Goal: Browse casually: Explore the website without a specific task or goal

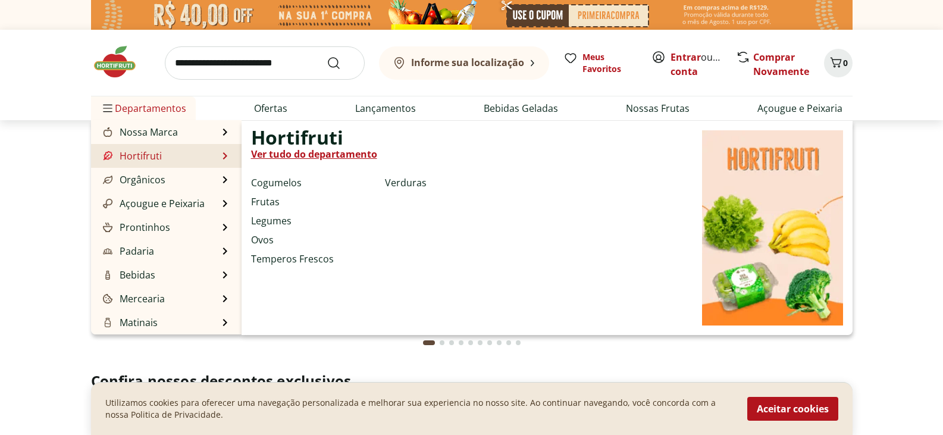
click at [139, 158] on link "Hortifruti" at bounding box center [131, 156] width 61 height 14
select select "**********"
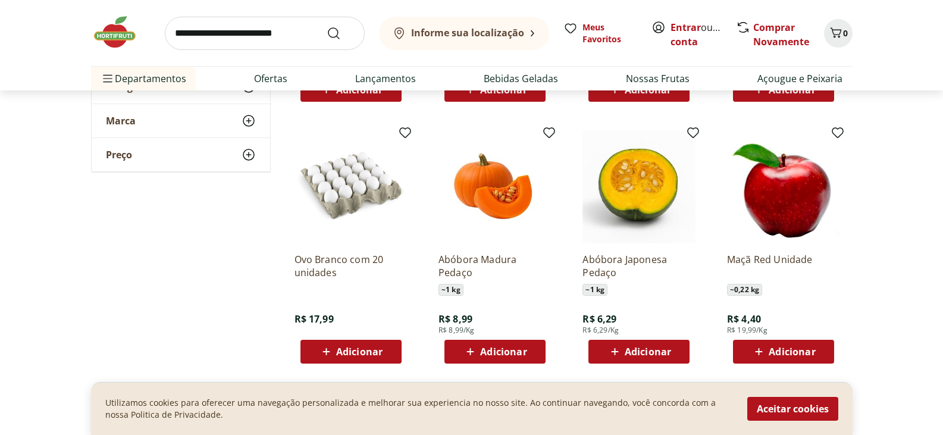
scroll to position [714, 0]
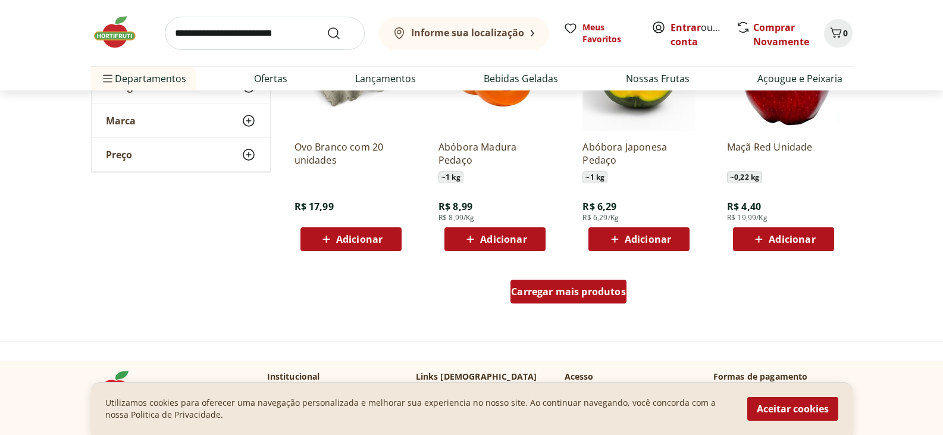
click at [589, 288] on span "Carregar mais produtos" at bounding box center [568, 292] width 115 height 10
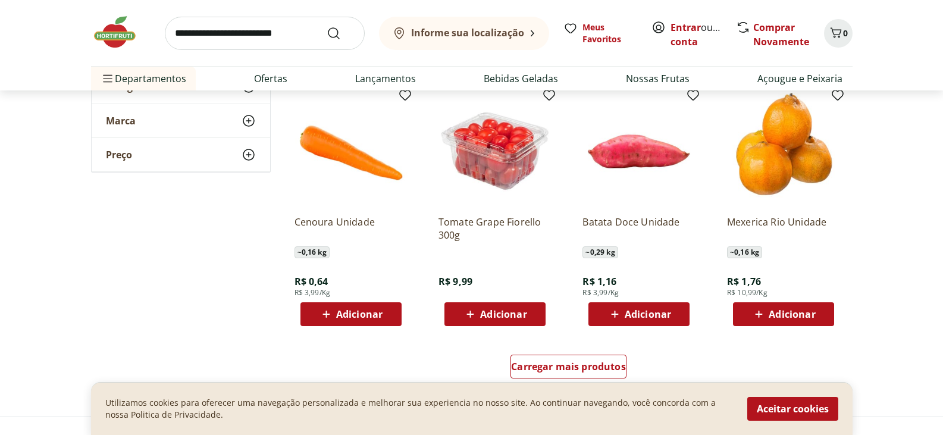
scroll to position [1547, 0]
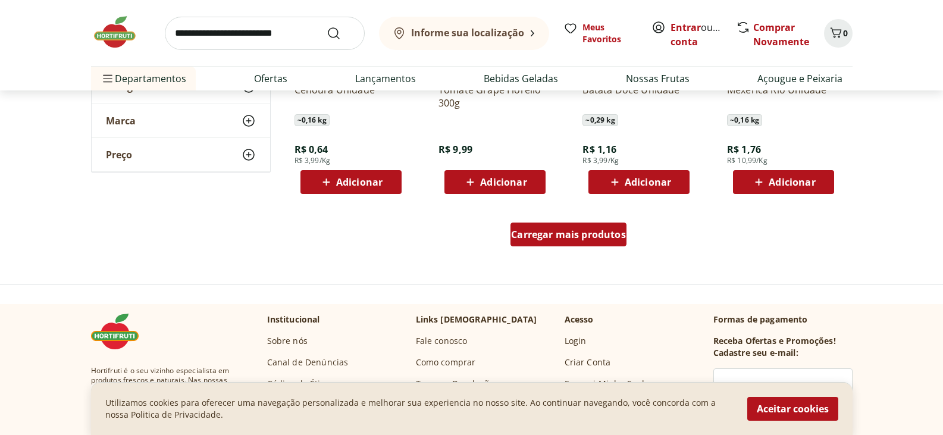
click at [606, 245] on div "Carregar mais produtos" at bounding box center [568, 234] width 116 height 24
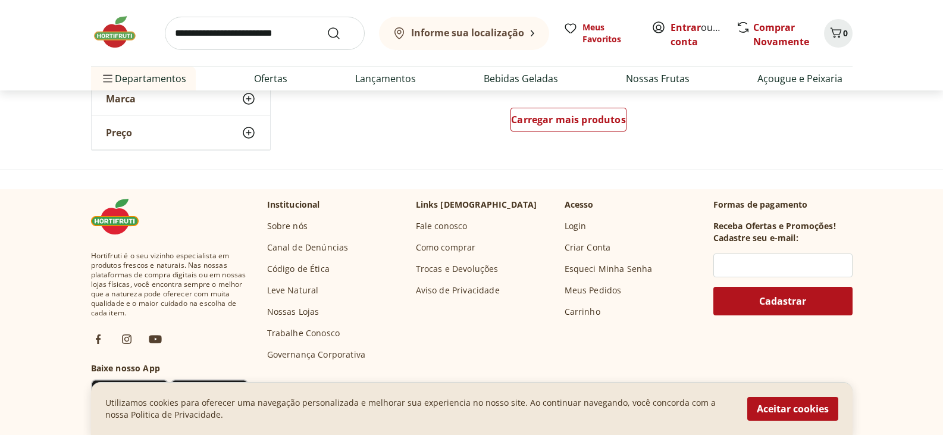
scroll to position [2439, 0]
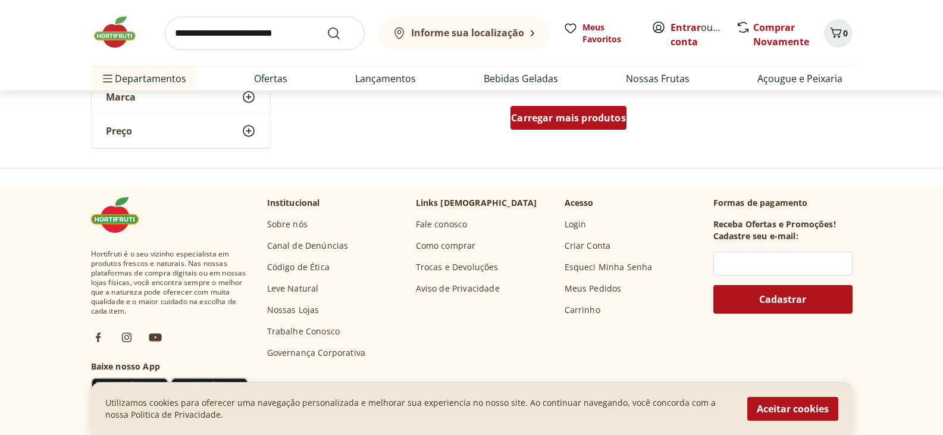
click at [536, 113] on span "Carregar mais produtos" at bounding box center [568, 118] width 115 height 10
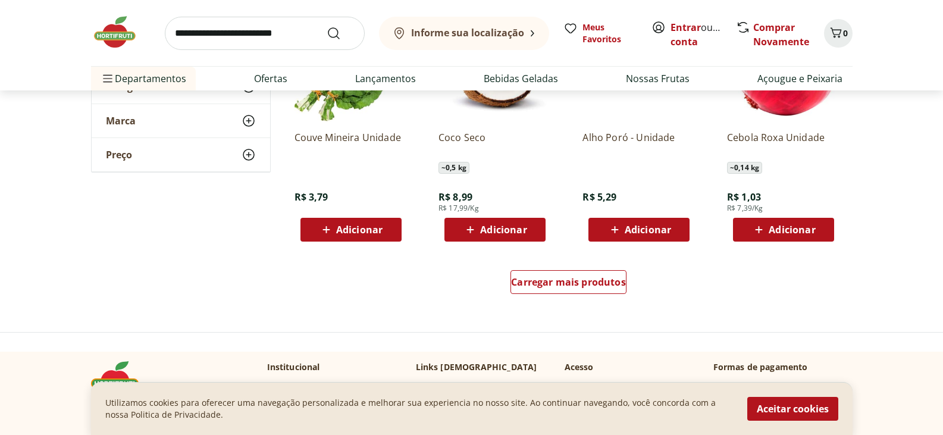
scroll to position [3212, 0]
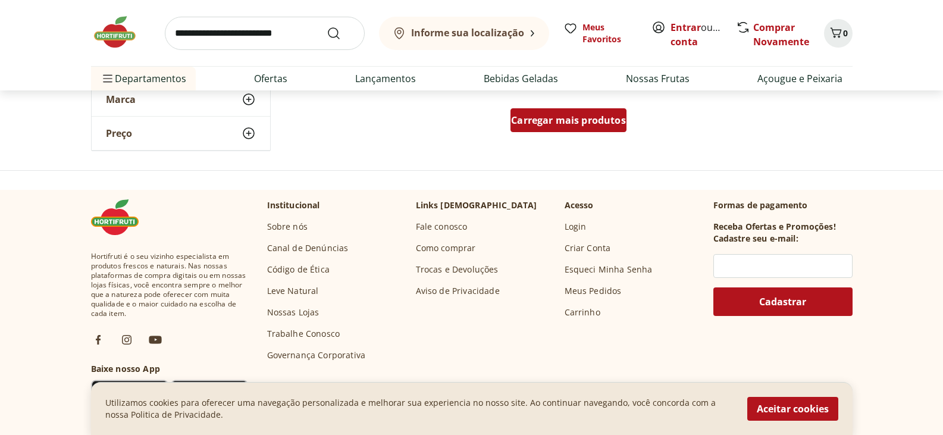
click at [592, 120] on span "Carregar mais produtos" at bounding box center [568, 120] width 115 height 10
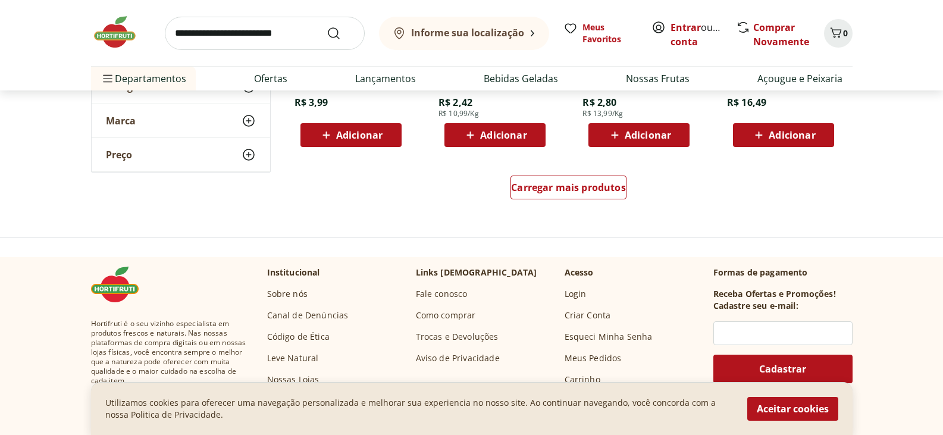
scroll to position [3986, 0]
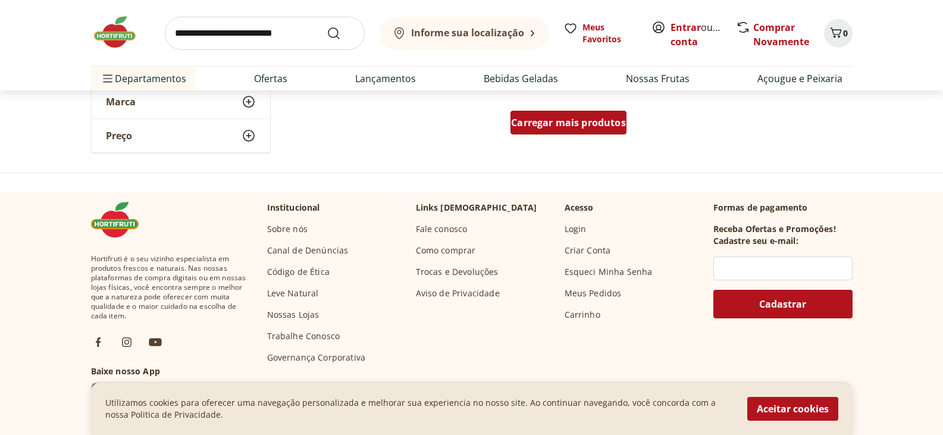
click at [559, 132] on div "Carregar mais produtos" at bounding box center [568, 123] width 116 height 24
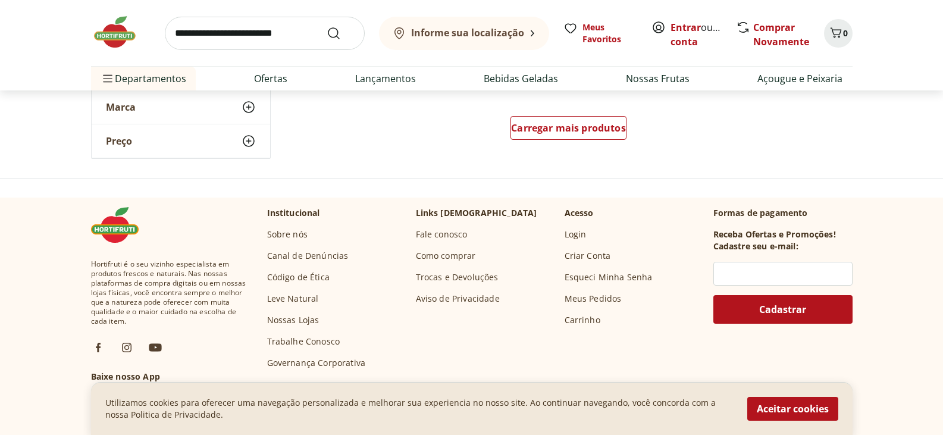
scroll to position [4759, 0]
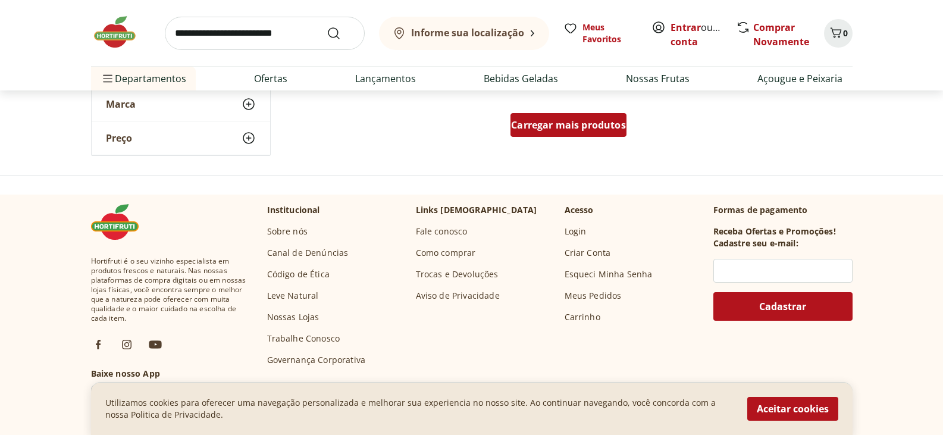
click at [572, 134] on div "Carregar mais produtos" at bounding box center [568, 125] width 116 height 24
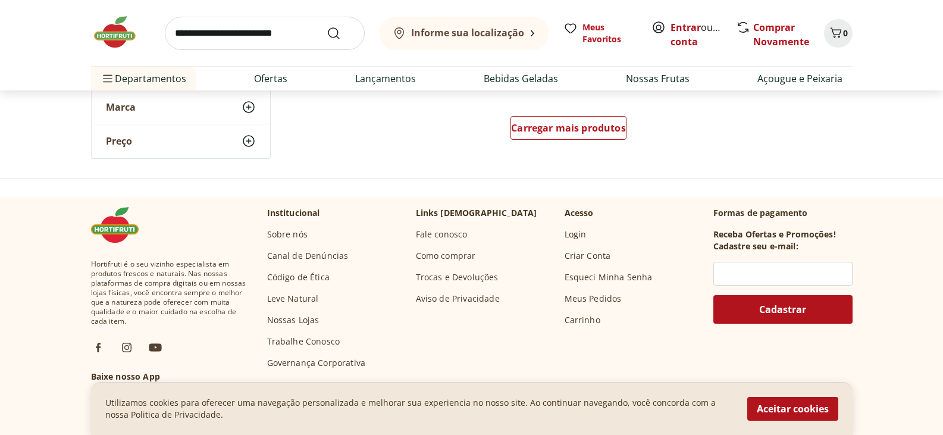
scroll to position [5532, 0]
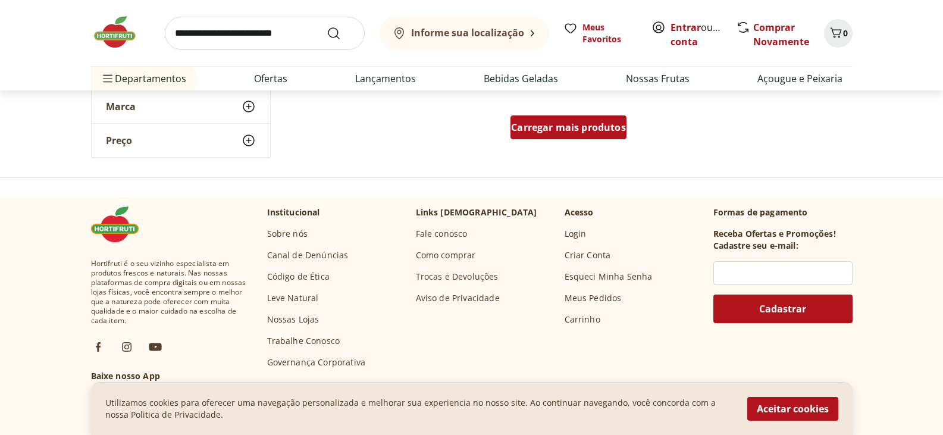
click at [576, 131] on span "Carregar mais produtos" at bounding box center [568, 128] width 115 height 10
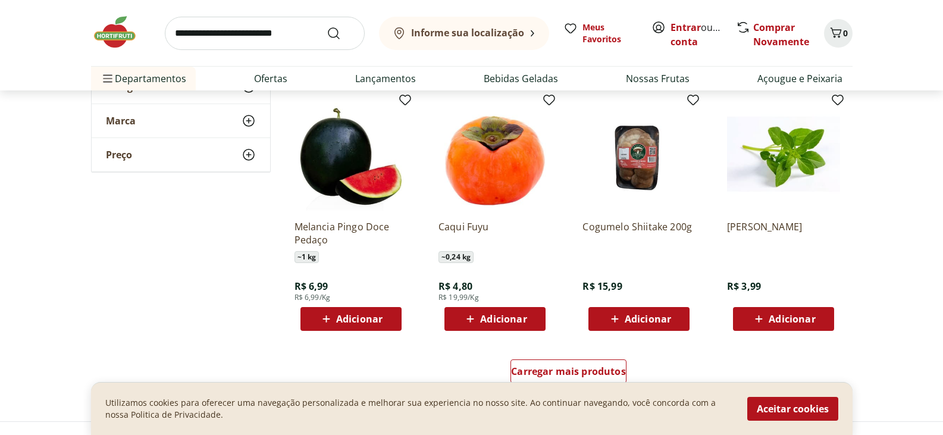
scroll to position [6068, 0]
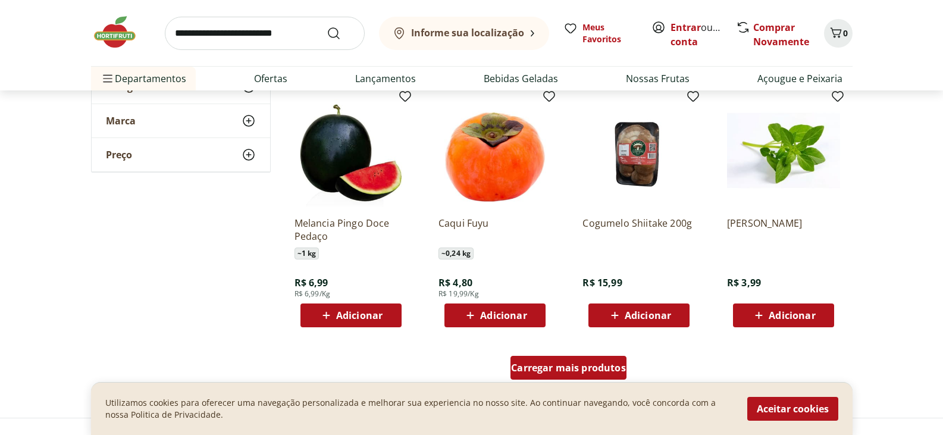
click at [583, 364] on span "Carregar mais produtos" at bounding box center [568, 368] width 115 height 10
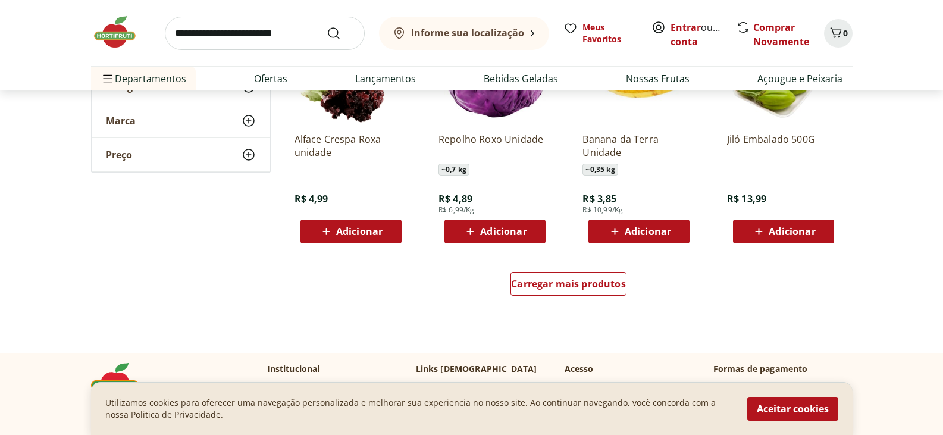
scroll to position [6901, 0]
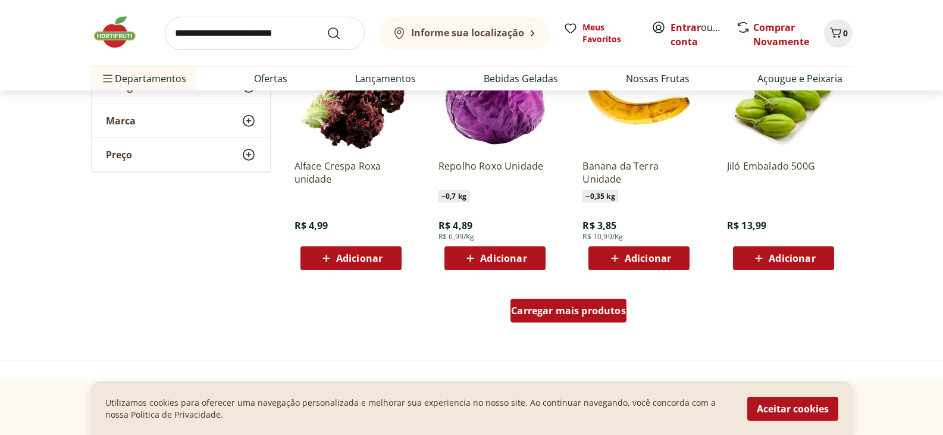
click at [550, 315] on span "Carregar mais produtos" at bounding box center [568, 311] width 115 height 10
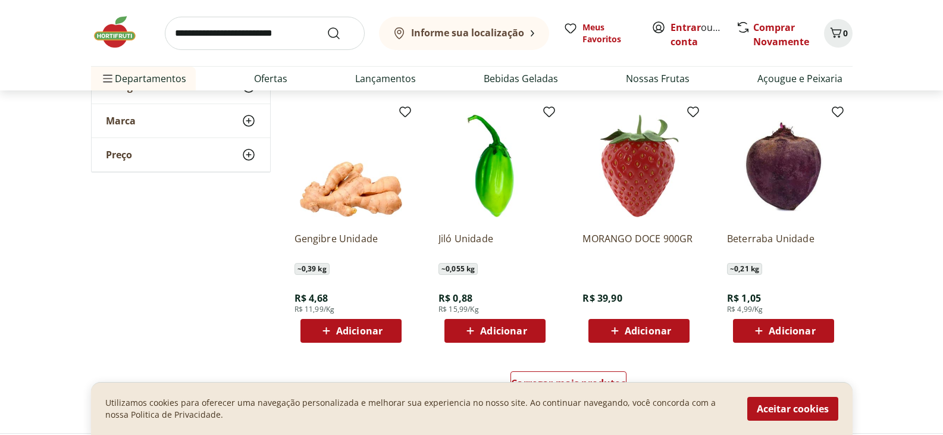
scroll to position [7674, 0]
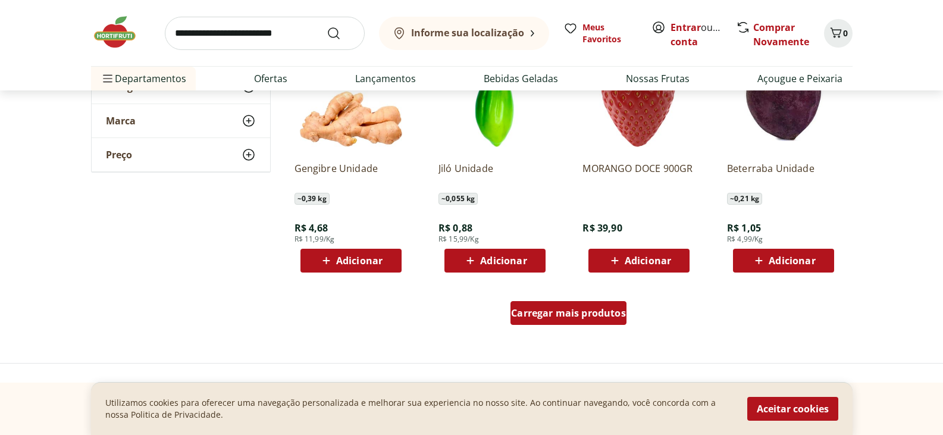
click at [601, 317] on span "Carregar mais produtos" at bounding box center [568, 313] width 115 height 10
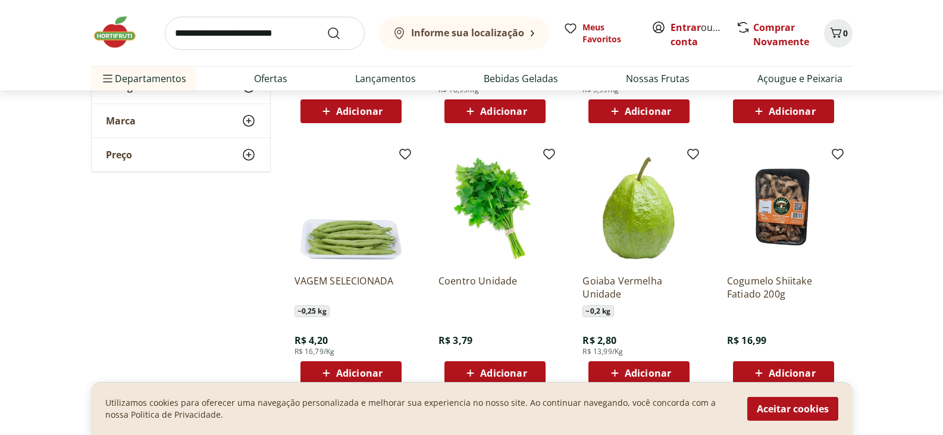
scroll to position [8507, 0]
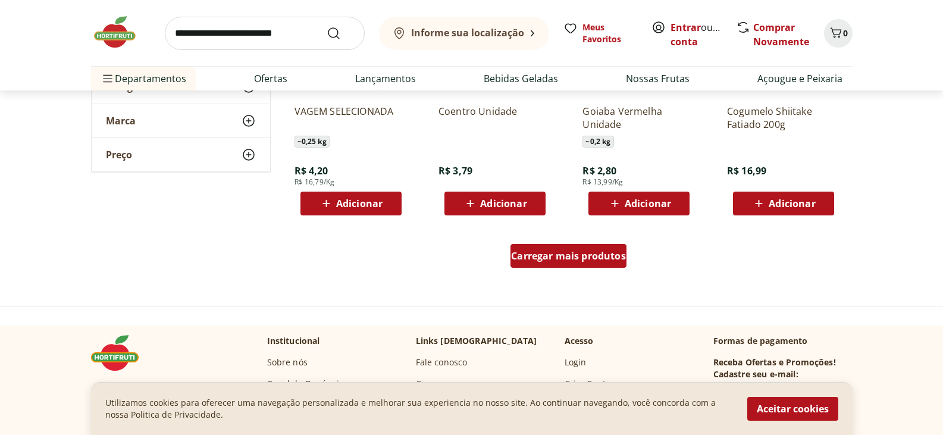
click at [547, 259] on span "Carregar mais produtos" at bounding box center [568, 256] width 115 height 10
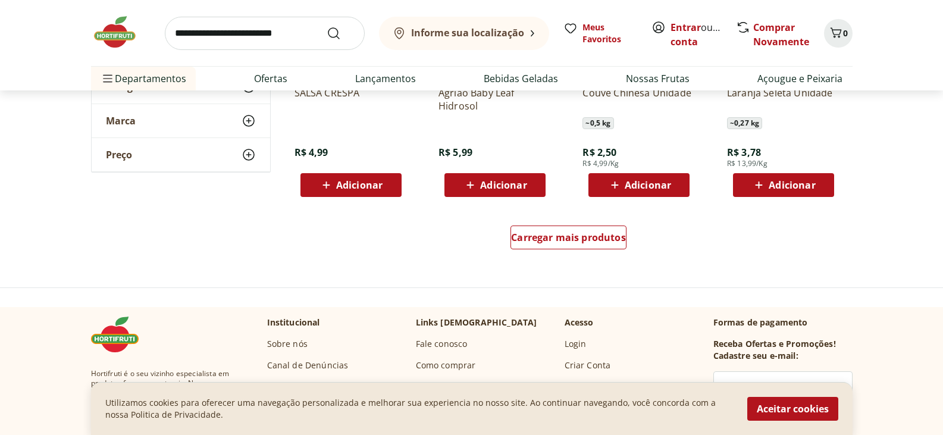
scroll to position [9399, 0]
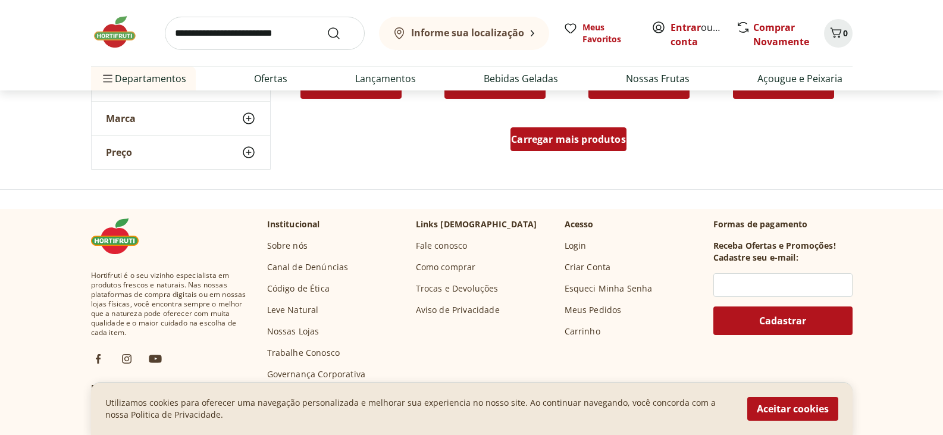
click at [554, 136] on span "Carregar mais produtos" at bounding box center [568, 139] width 115 height 10
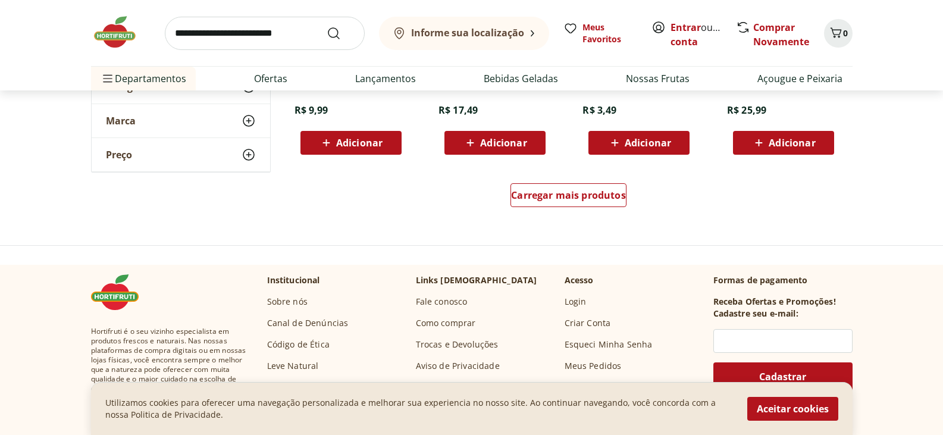
scroll to position [10113, 0]
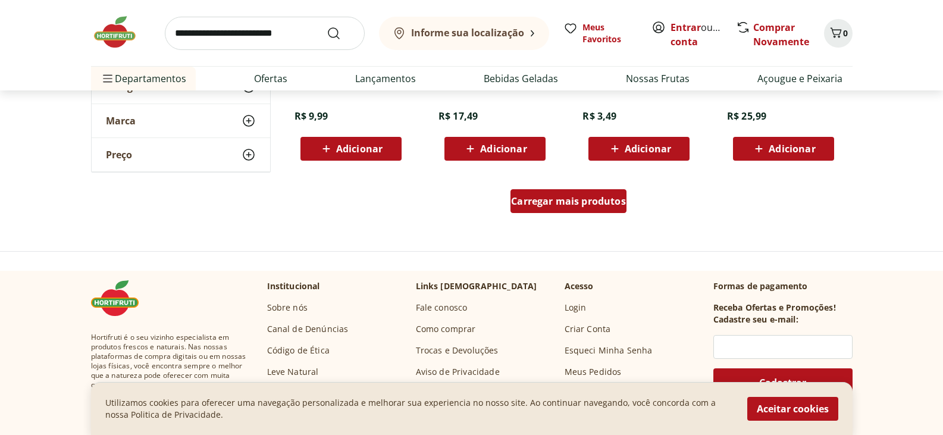
click at [585, 189] on div "Carregar mais produtos" at bounding box center [568, 201] width 116 height 24
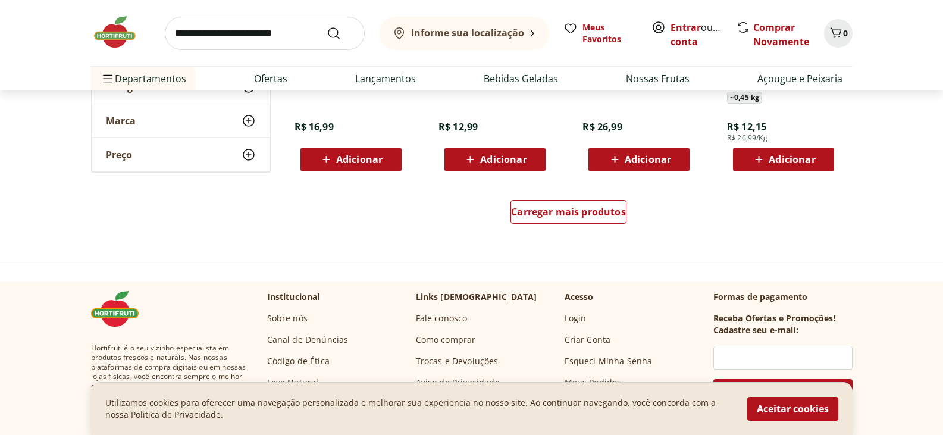
scroll to position [10886, 0]
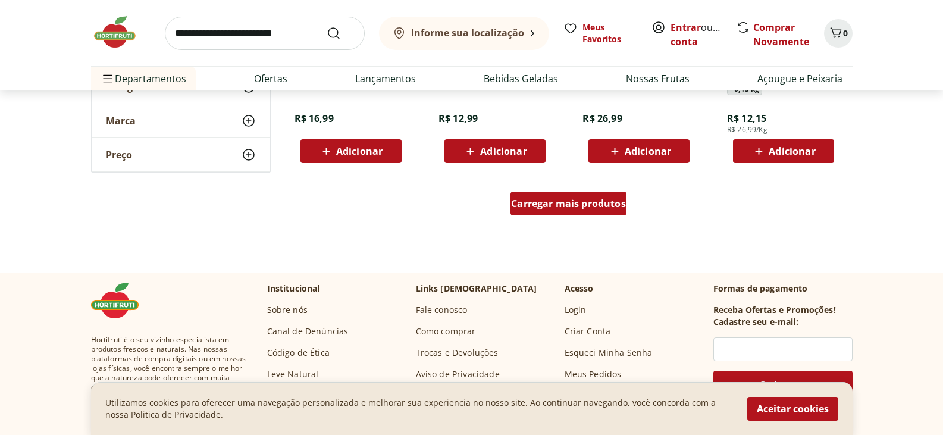
click at [551, 199] on span "Carregar mais produtos" at bounding box center [568, 204] width 115 height 10
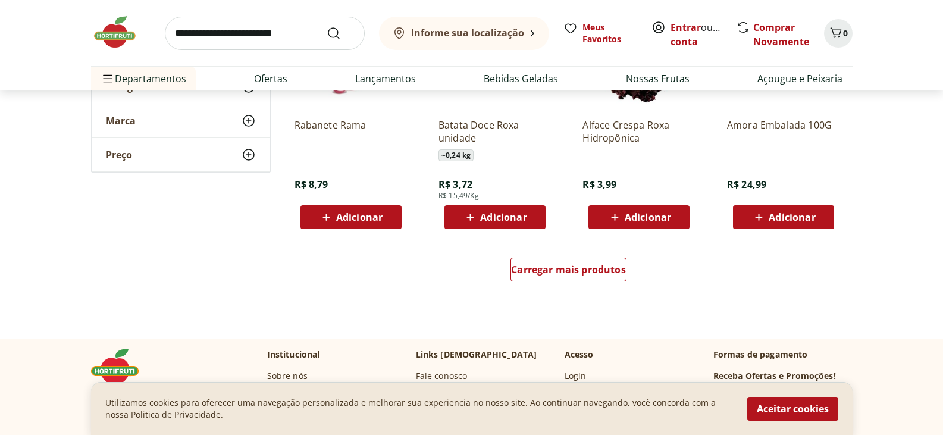
scroll to position [11600, 0]
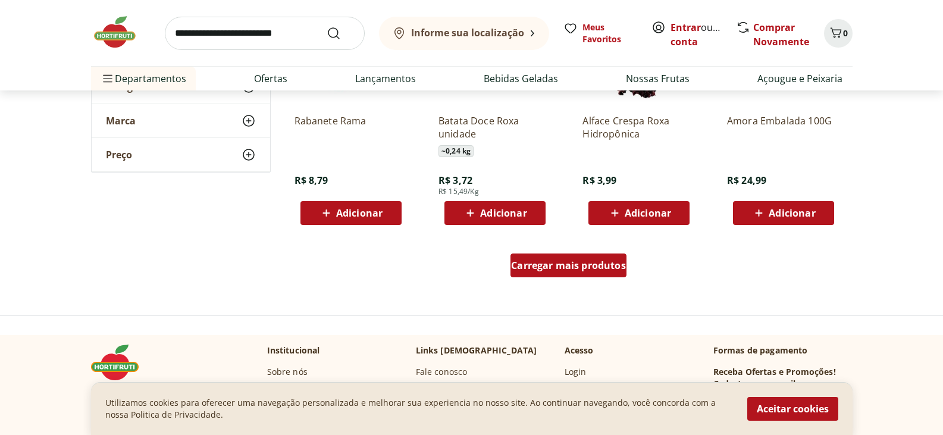
click at [587, 275] on div "Carregar mais produtos" at bounding box center [568, 265] width 116 height 24
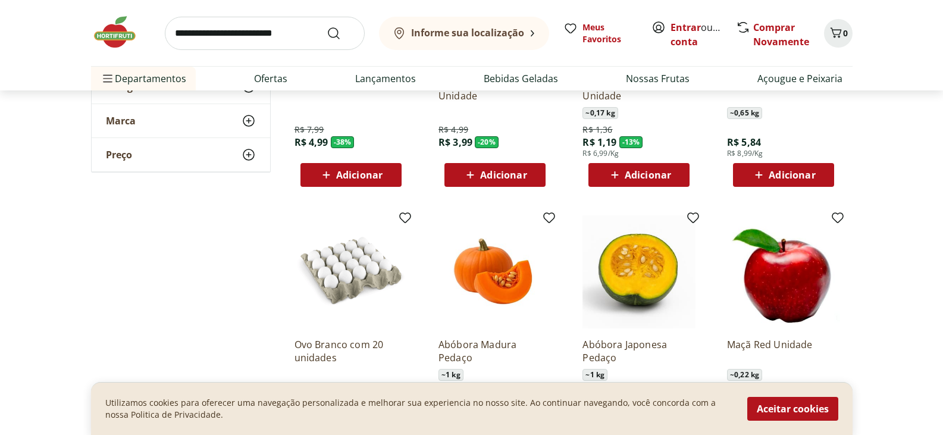
scroll to position [122, 0]
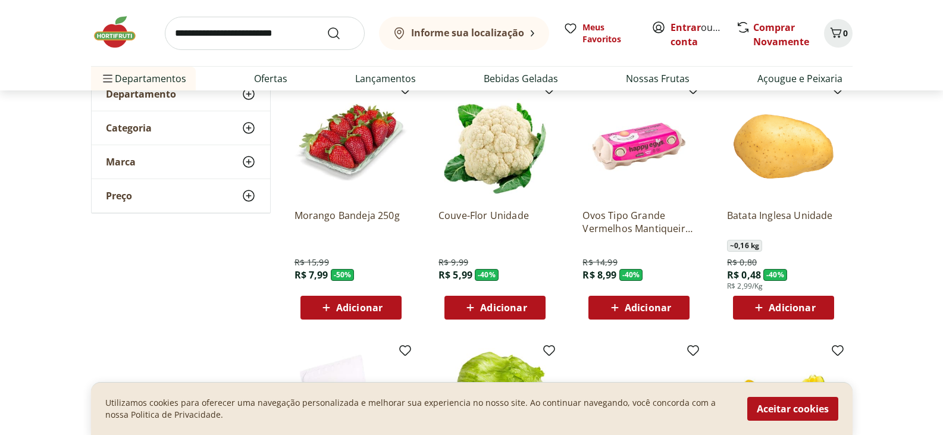
click at [250, 127] on icon at bounding box center [249, 128] width 14 height 14
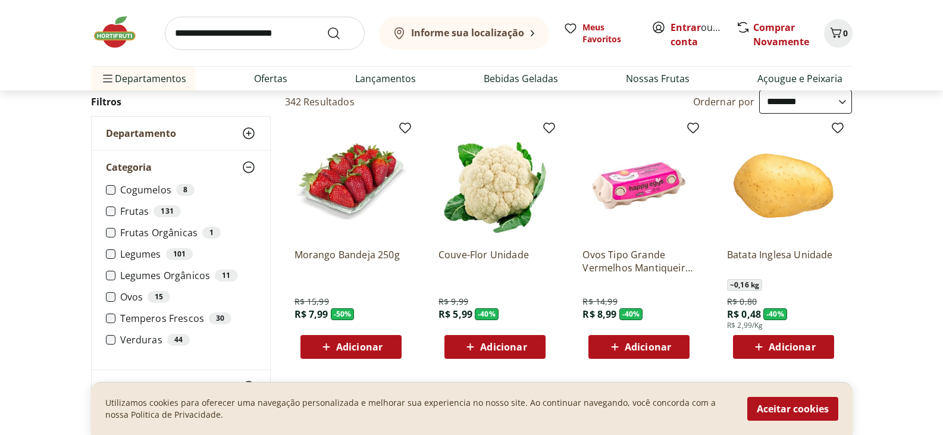
scroll to position [62, 0]
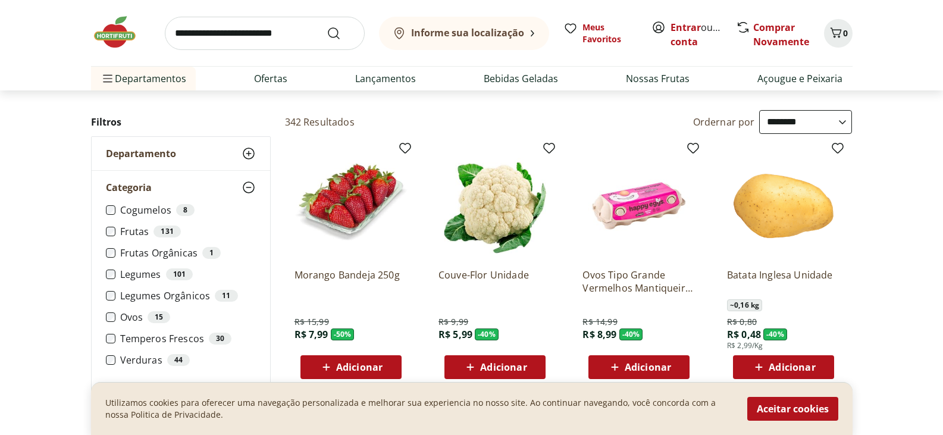
click at [247, 151] on icon at bounding box center [249, 153] width 14 height 14
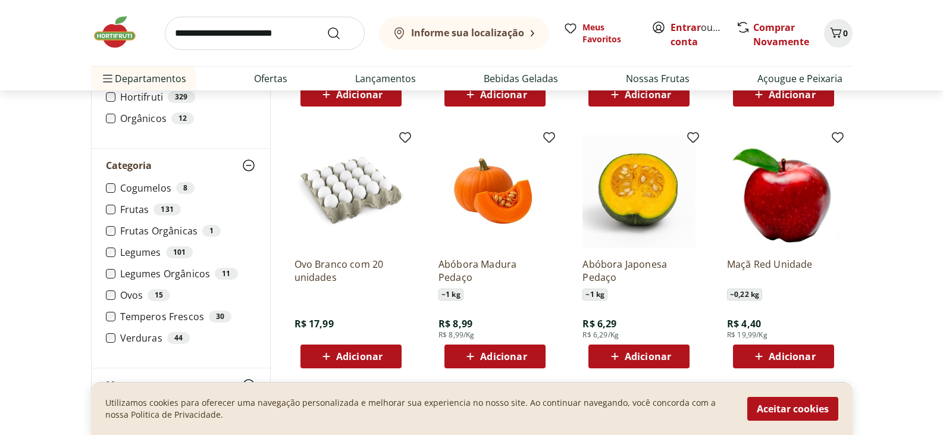
scroll to position [598, 0]
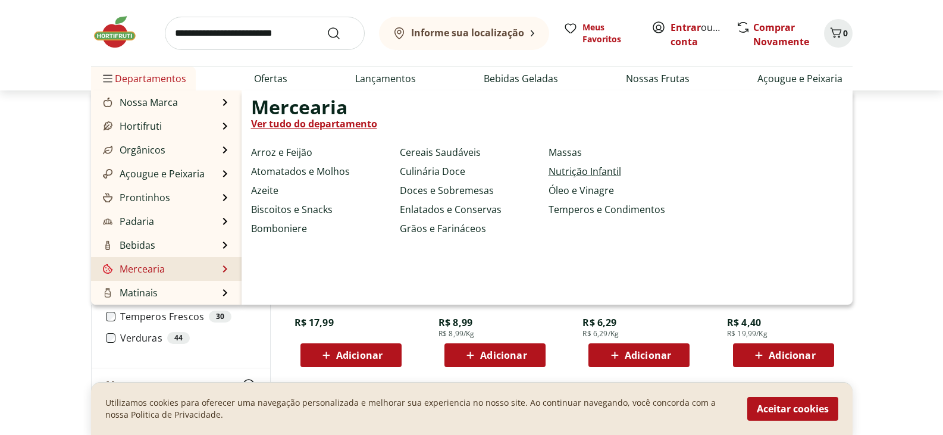
click at [562, 165] on link "Nutrição Infantil" at bounding box center [584, 171] width 73 height 14
select select "**********"
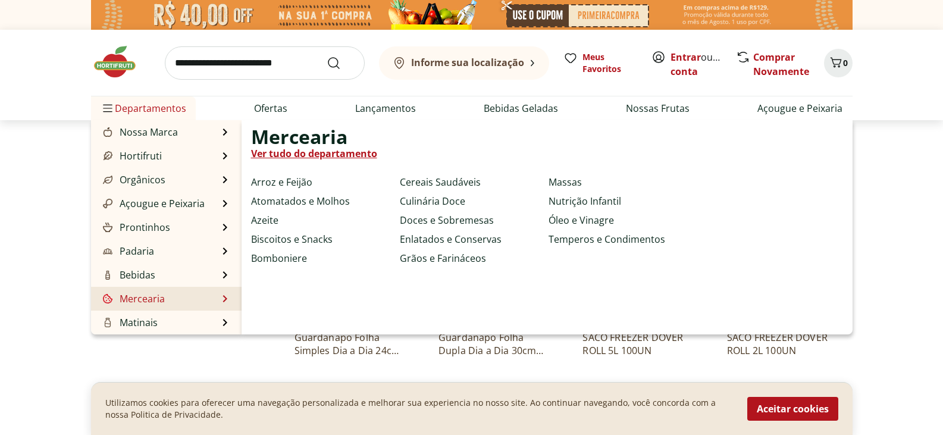
click at [138, 296] on link "Mercearia" at bounding box center [133, 298] width 64 height 14
select select "**********"
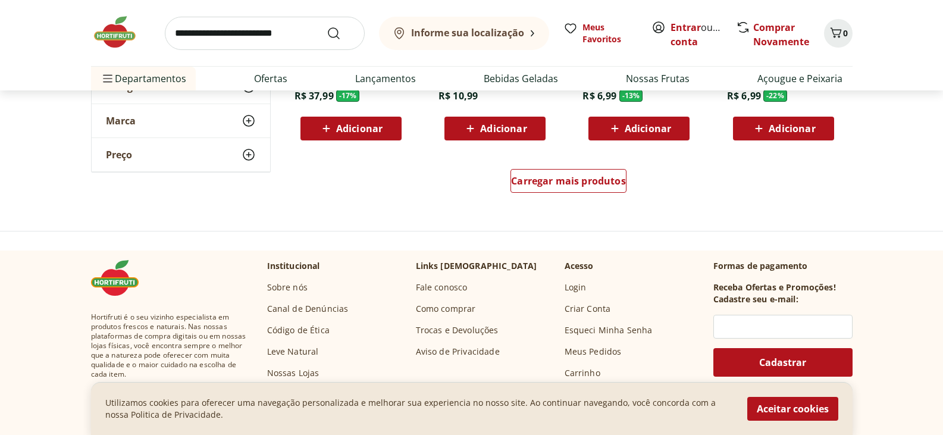
scroll to position [714, 0]
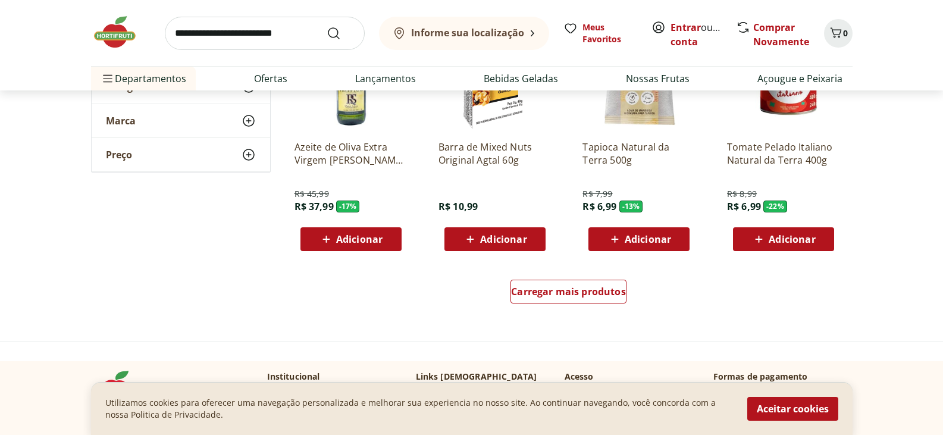
click at [623, 275] on div "Carregar mais produtos" at bounding box center [568, 293] width 577 height 57
click at [615, 283] on div "Carregar mais produtos" at bounding box center [568, 292] width 116 height 24
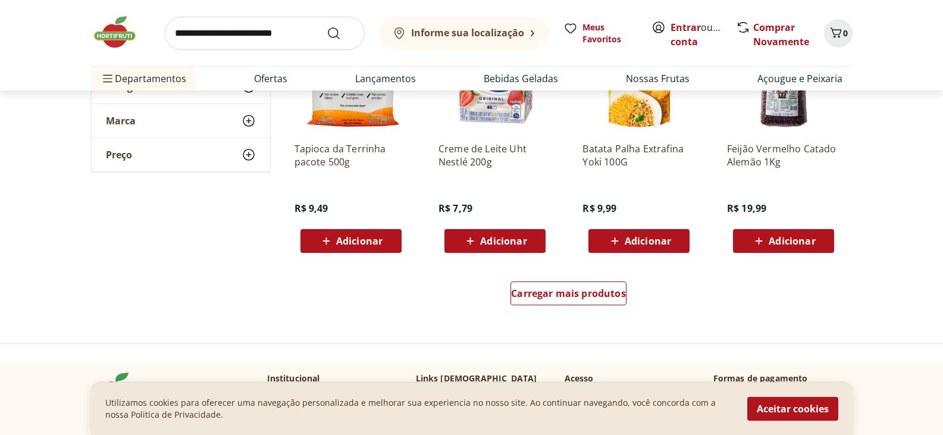
scroll to position [1487, 0]
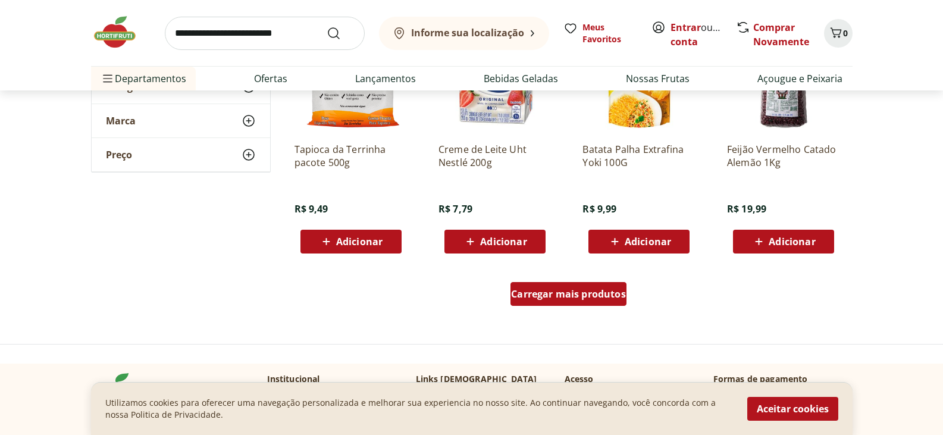
click at [594, 284] on div "Carregar mais produtos" at bounding box center [568, 294] width 116 height 24
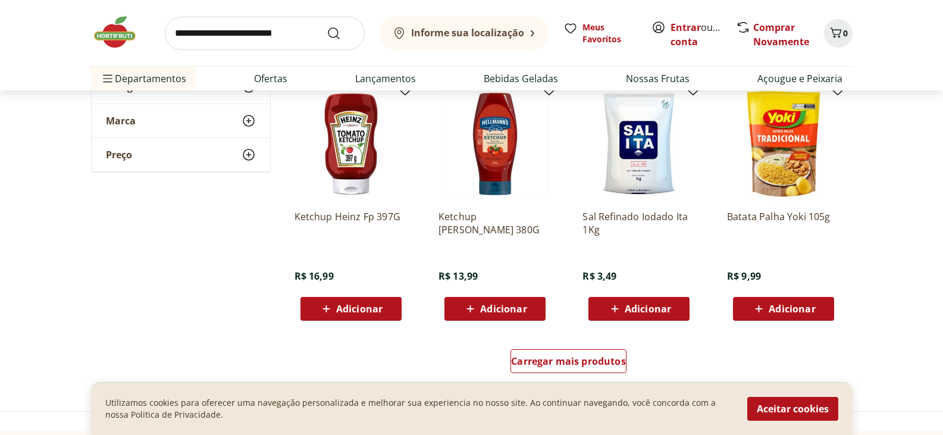
scroll to position [2261, 0]
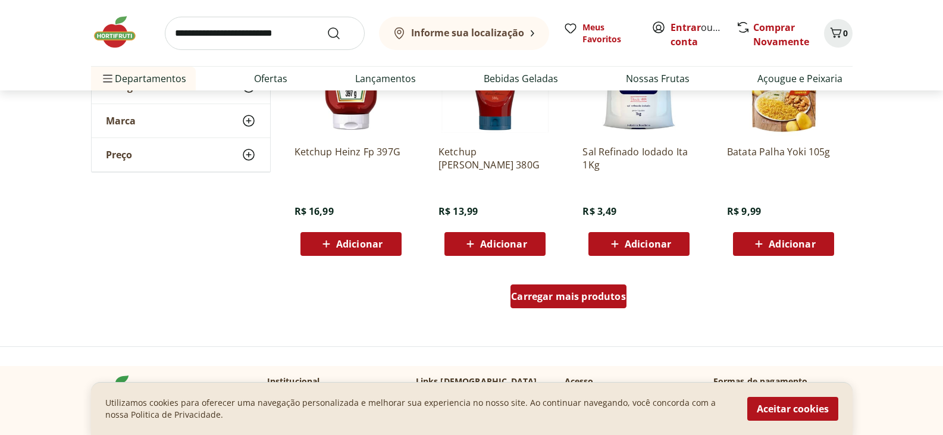
click at [623, 299] on span "Carregar mais produtos" at bounding box center [568, 296] width 115 height 10
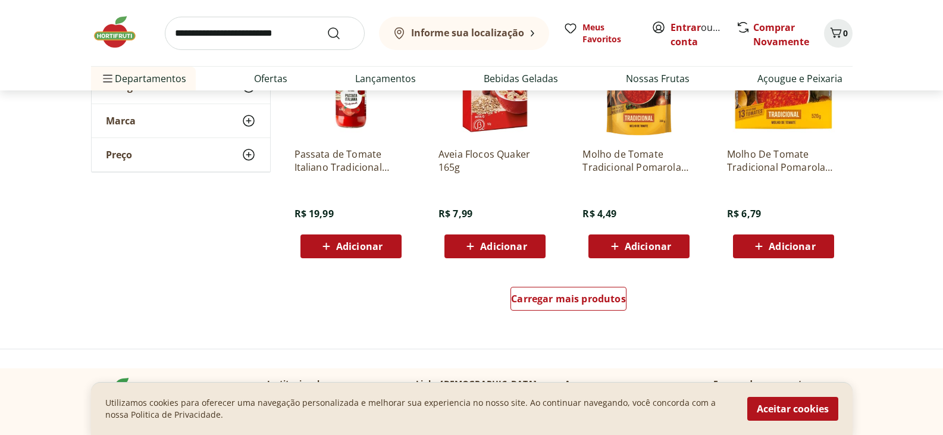
scroll to position [3093, 0]
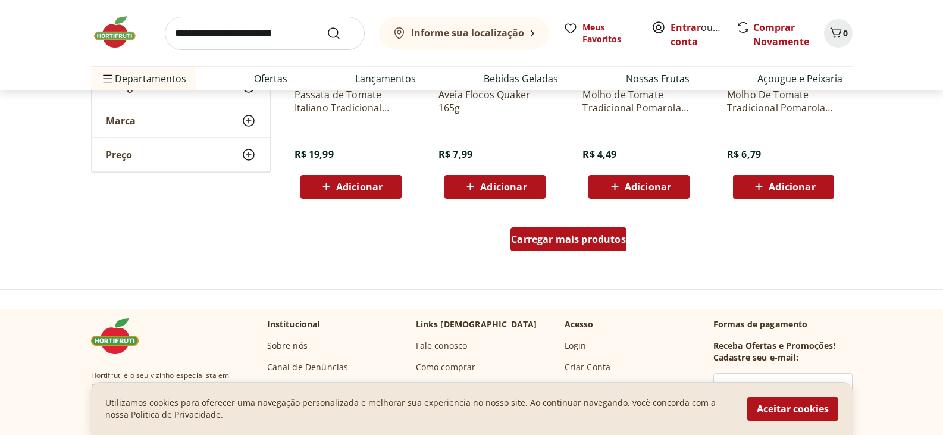
click at [568, 230] on div "Carregar mais produtos" at bounding box center [568, 239] width 116 height 24
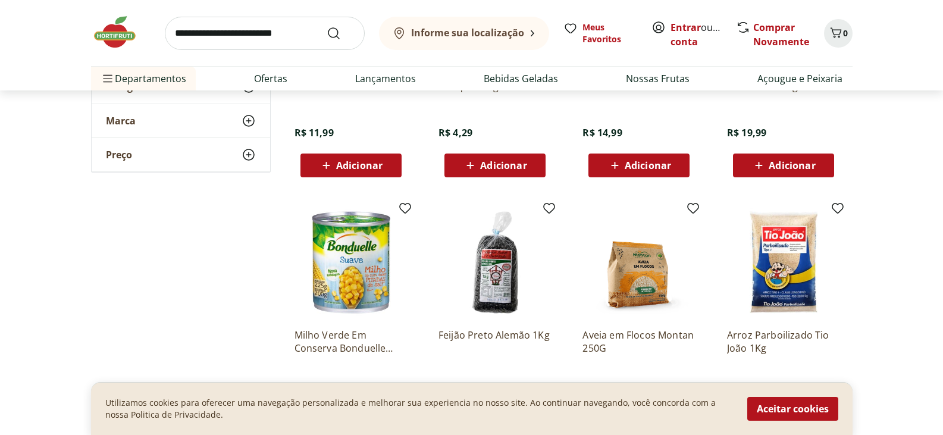
scroll to position [3986, 0]
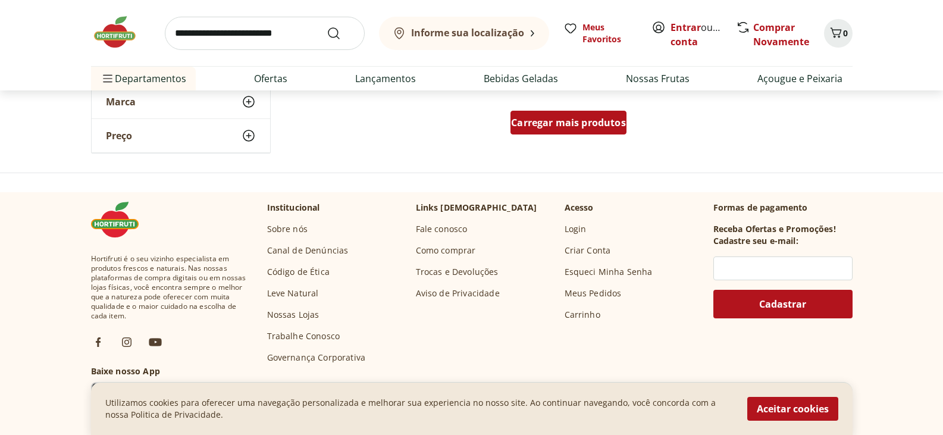
click at [535, 131] on div "Carregar mais produtos" at bounding box center [568, 123] width 116 height 24
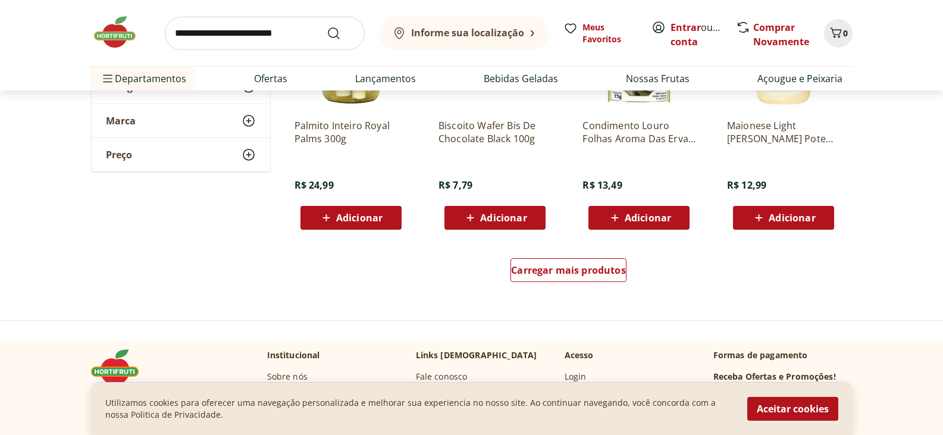
scroll to position [4640, 0]
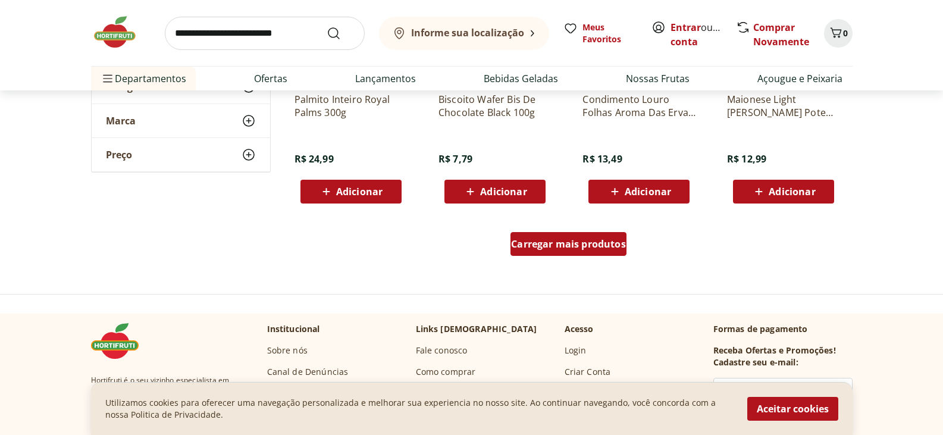
click at [526, 243] on span "Carregar mais produtos" at bounding box center [568, 244] width 115 height 10
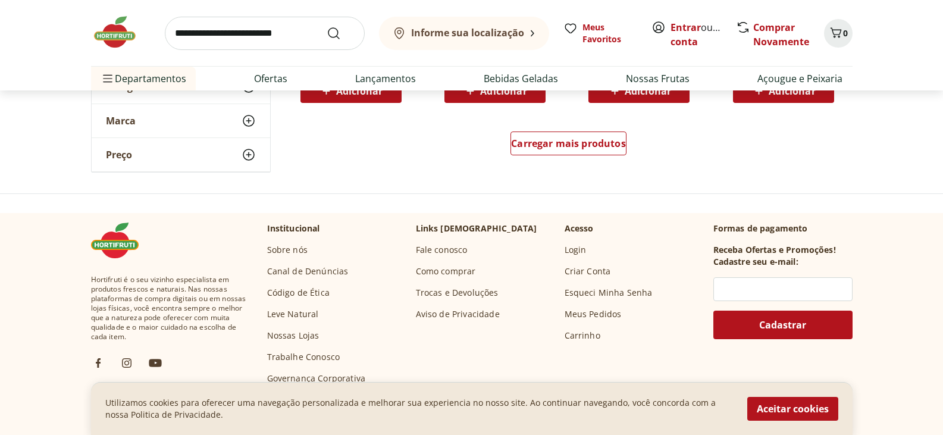
scroll to position [5532, 0]
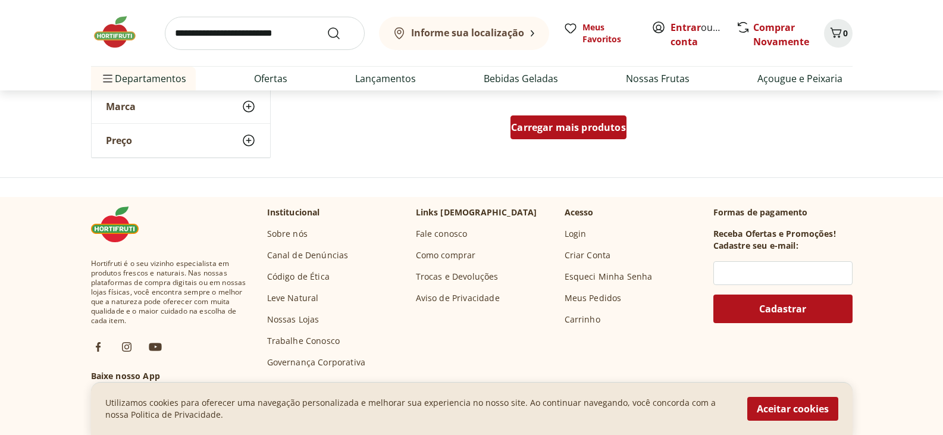
click at [601, 132] on span "Carregar mais produtos" at bounding box center [568, 128] width 115 height 10
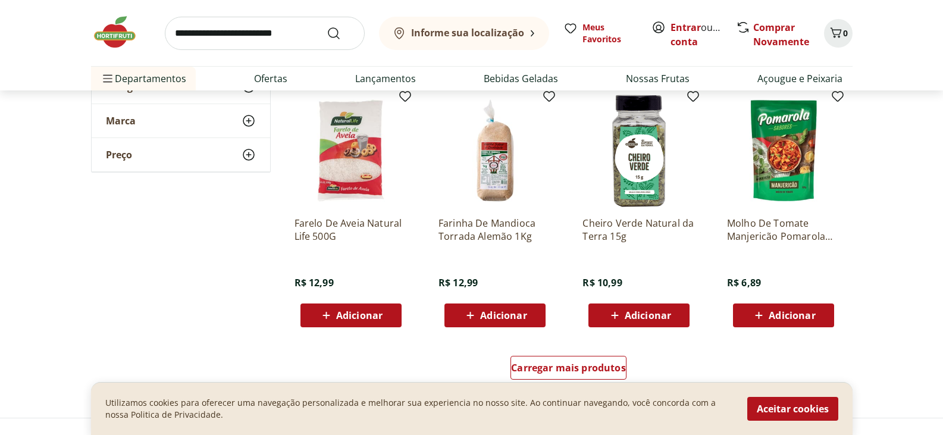
scroll to position [6306, 0]
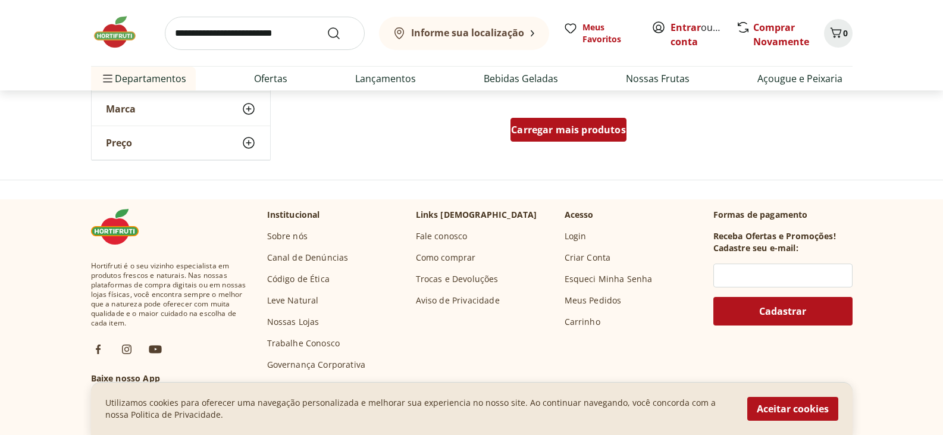
click at [529, 130] on span "Carregar mais produtos" at bounding box center [568, 130] width 115 height 10
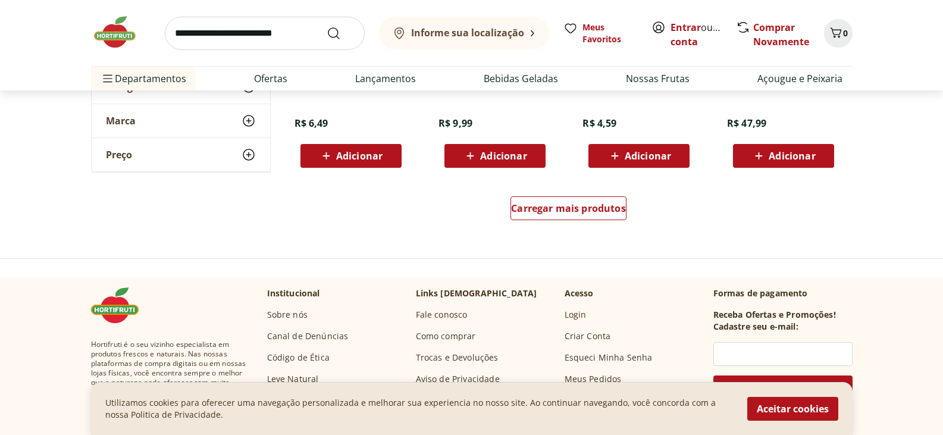
scroll to position [7020, 0]
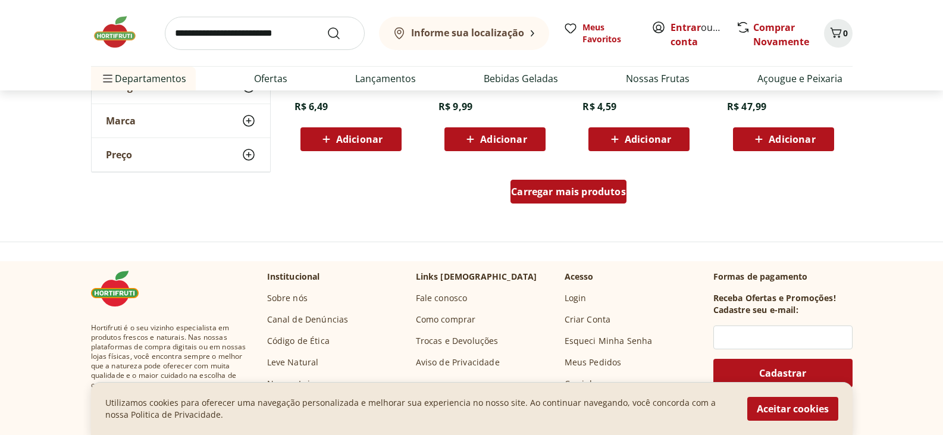
click at [540, 199] on div "Carregar mais produtos" at bounding box center [568, 192] width 116 height 24
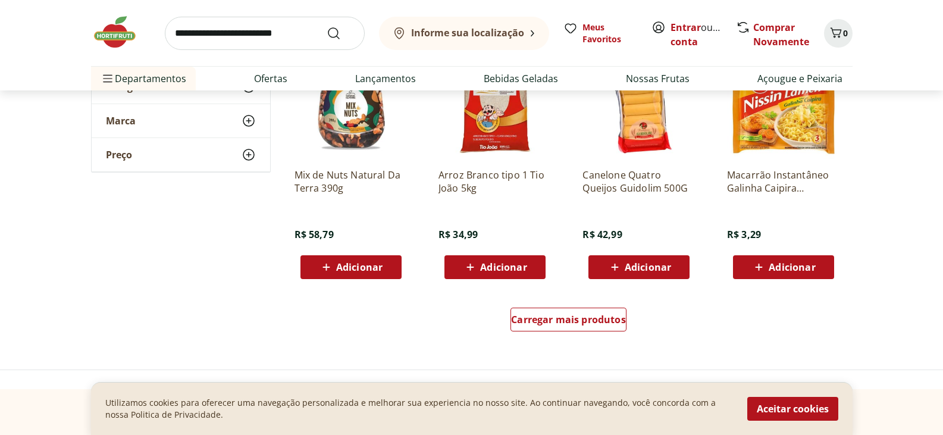
scroll to position [7674, 0]
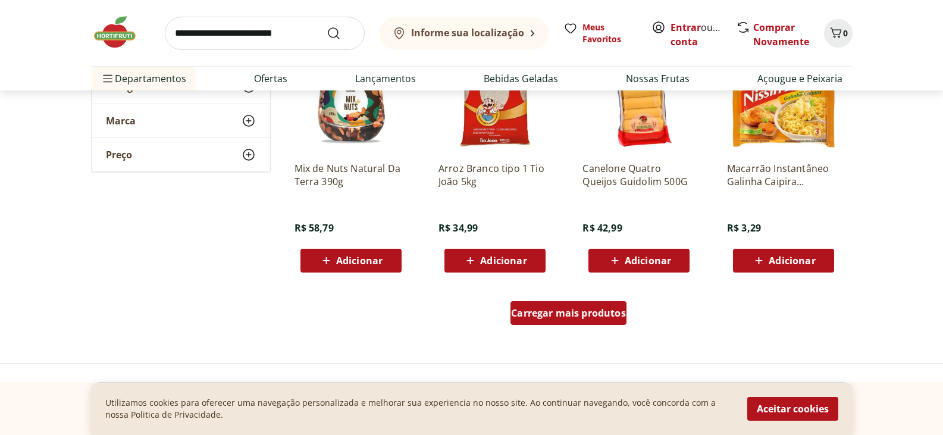
click at [582, 318] on span "Carregar mais produtos" at bounding box center [568, 313] width 115 height 10
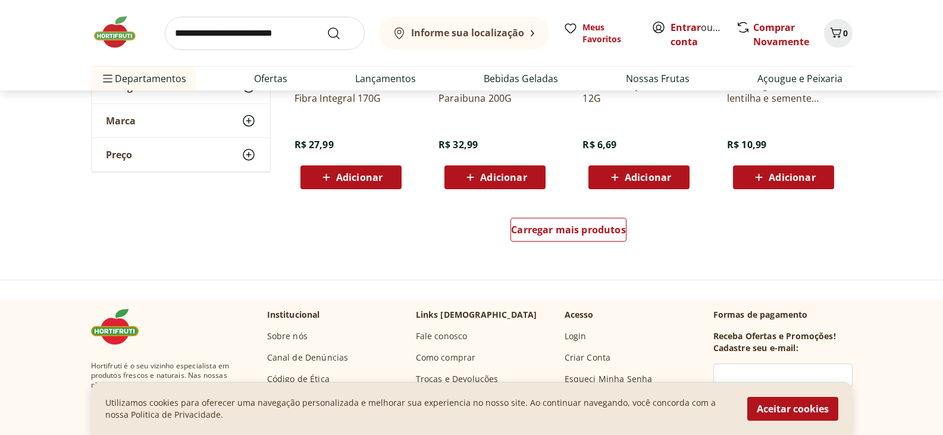
scroll to position [8566, 0]
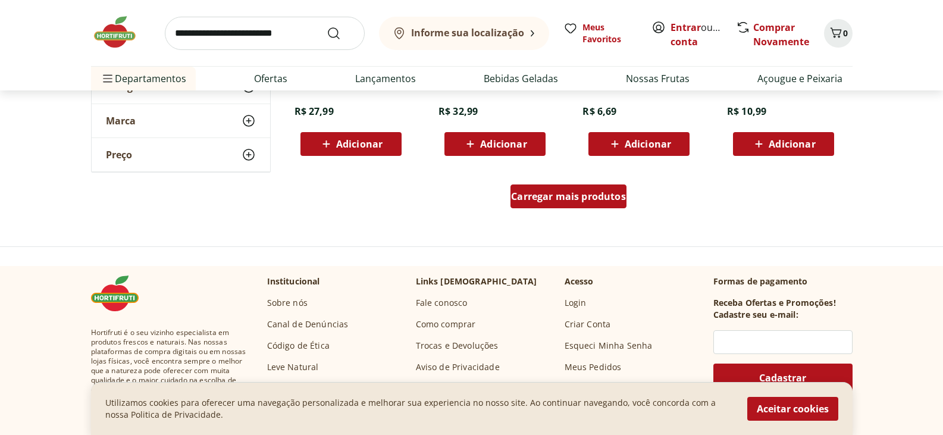
click at [547, 198] on span "Carregar mais produtos" at bounding box center [568, 197] width 115 height 10
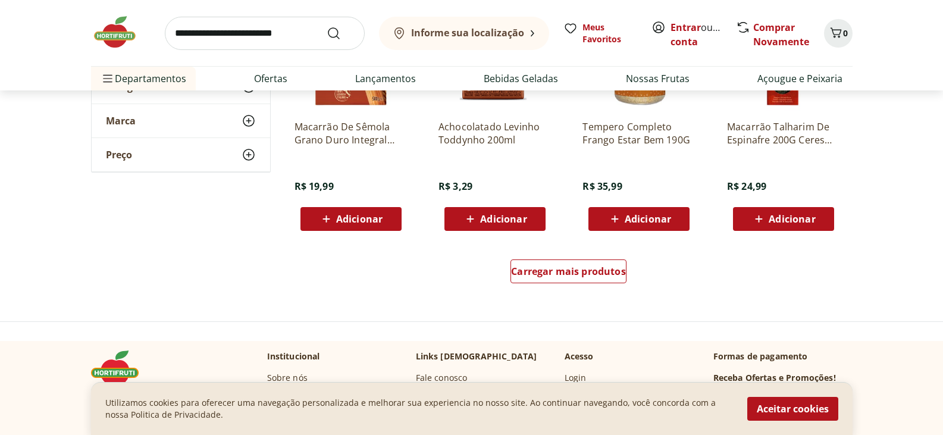
scroll to position [9280, 0]
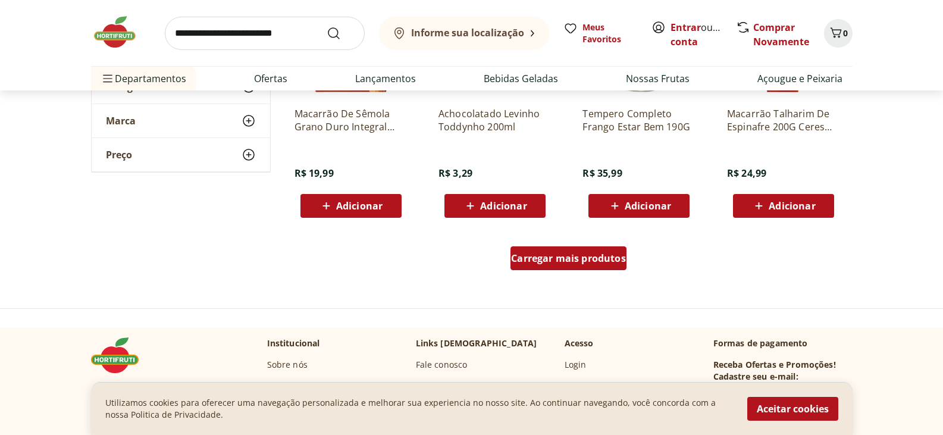
click at [607, 261] on span "Carregar mais produtos" at bounding box center [568, 258] width 115 height 10
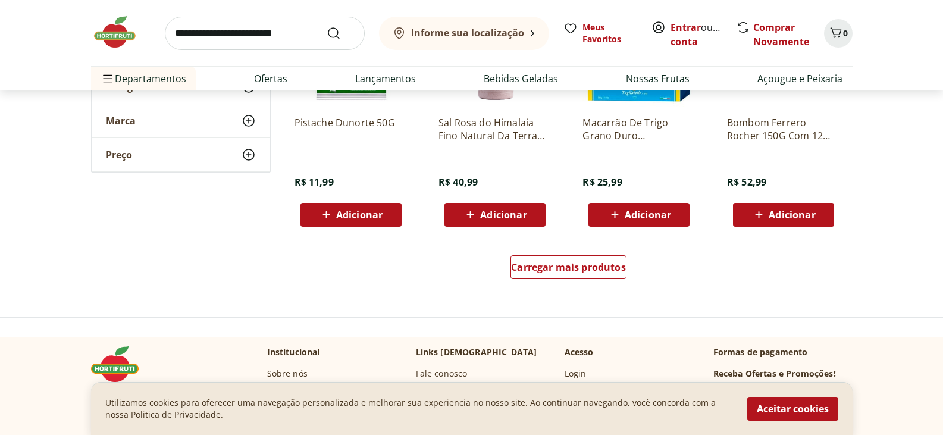
scroll to position [10053, 0]
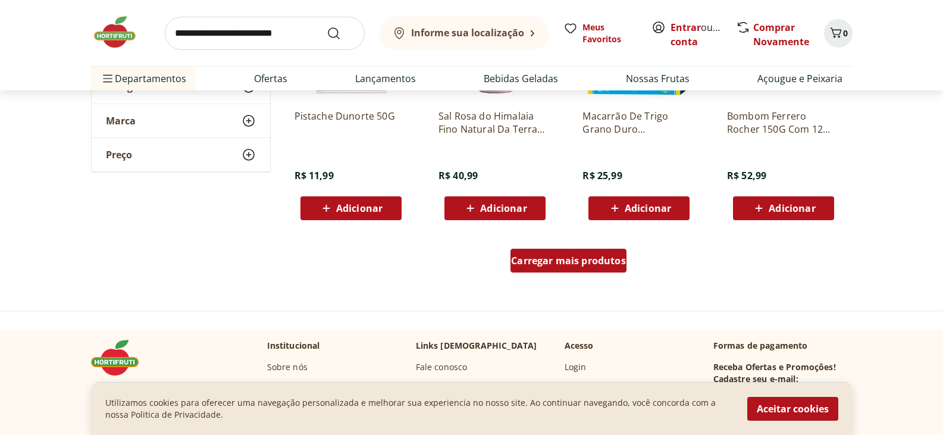
click at [552, 256] on span "Carregar mais produtos" at bounding box center [568, 261] width 115 height 10
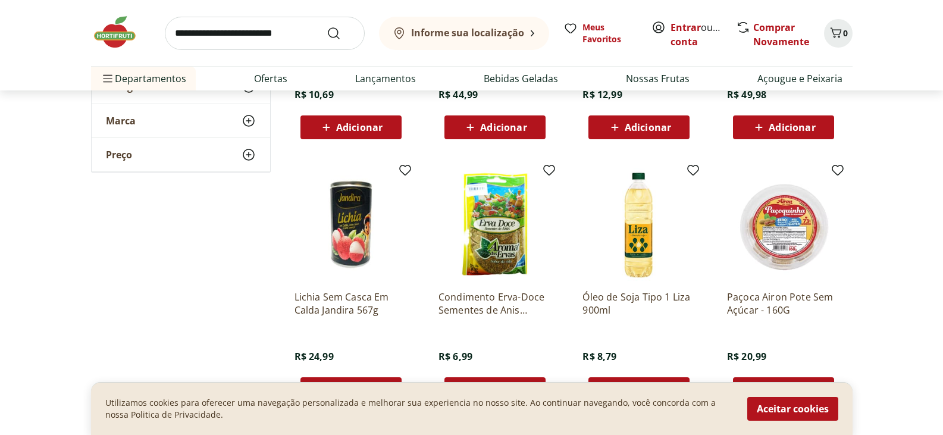
scroll to position [10827, 0]
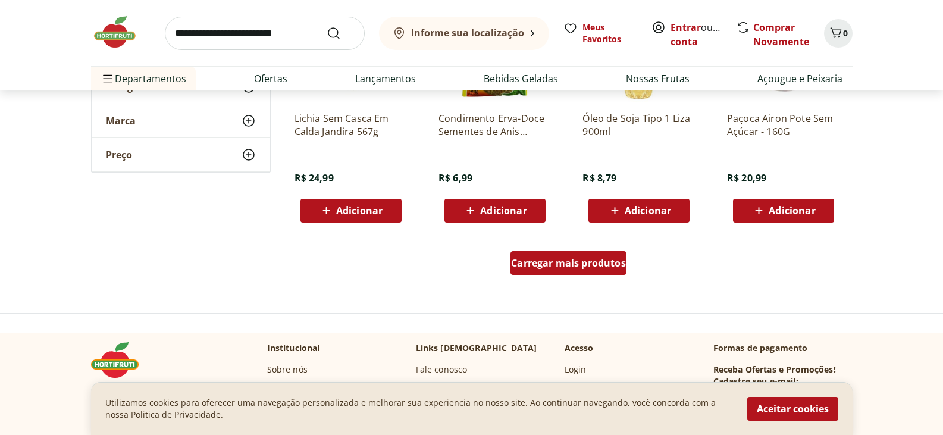
click at [578, 270] on div "Carregar mais produtos" at bounding box center [568, 263] width 116 height 24
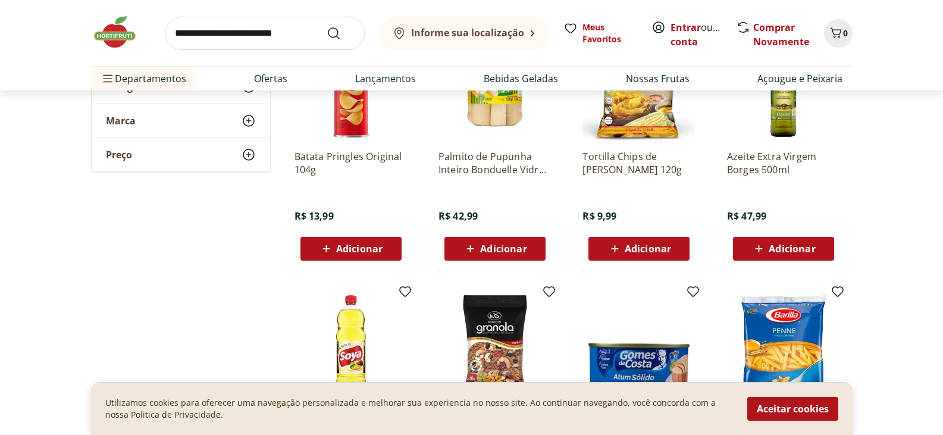
scroll to position [11481, 0]
